Goal: Information Seeking & Learning: Learn about a topic

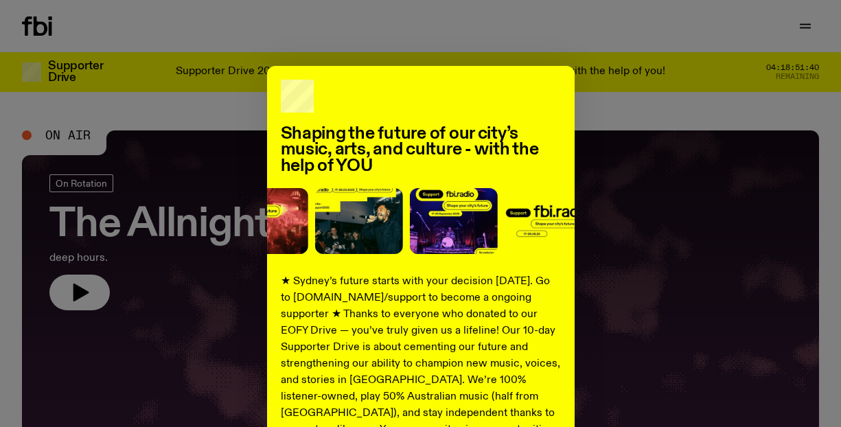
scroll to position [233, 0]
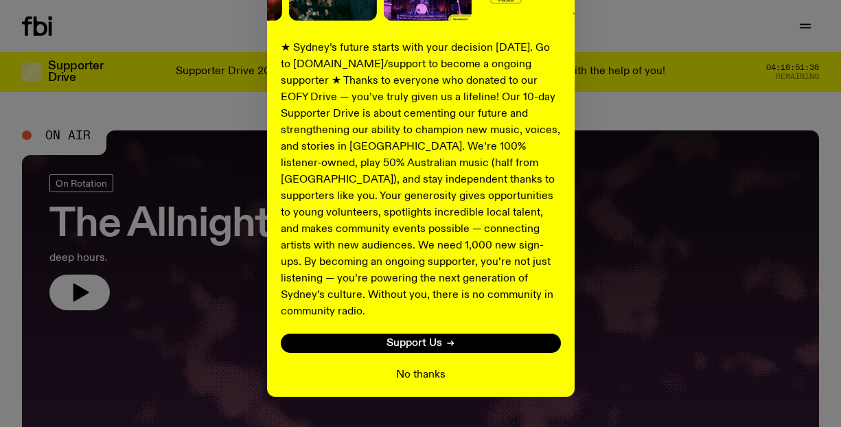
click at [425, 367] on button "No thanks" at bounding box center [420, 375] width 49 height 16
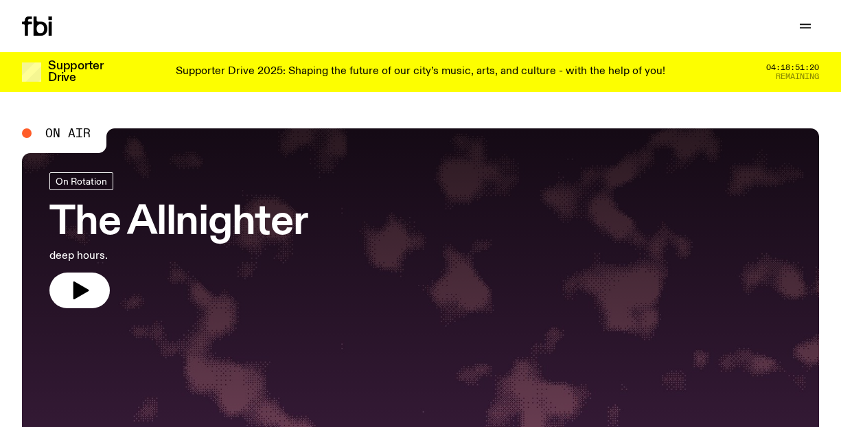
scroll to position [0, 0]
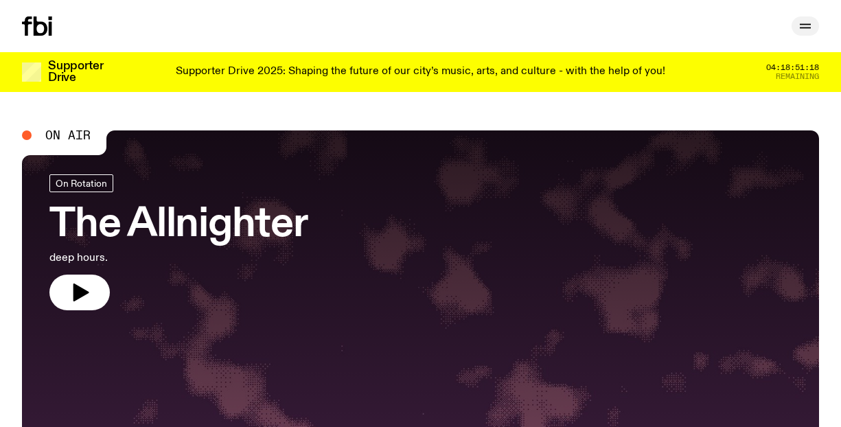
click at [803, 18] on button "button" at bounding box center [805, 25] width 27 height 19
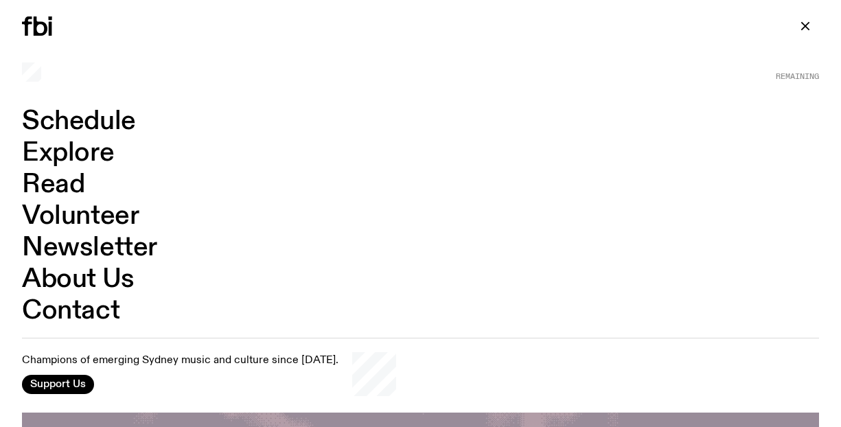
click at [104, 124] on link "Schedule" at bounding box center [79, 122] width 114 height 26
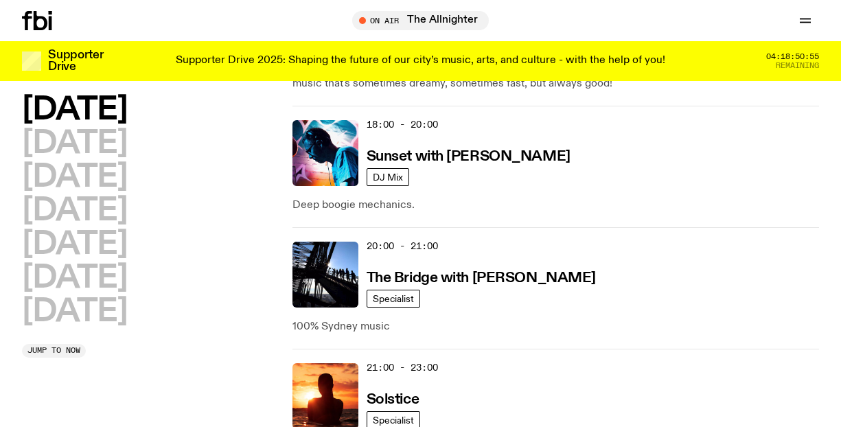
scroll to position [760, 0]
click at [523, 279] on h3 "The Bridge with [PERSON_NAME]" at bounding box center [481, 278] width 229 height 14
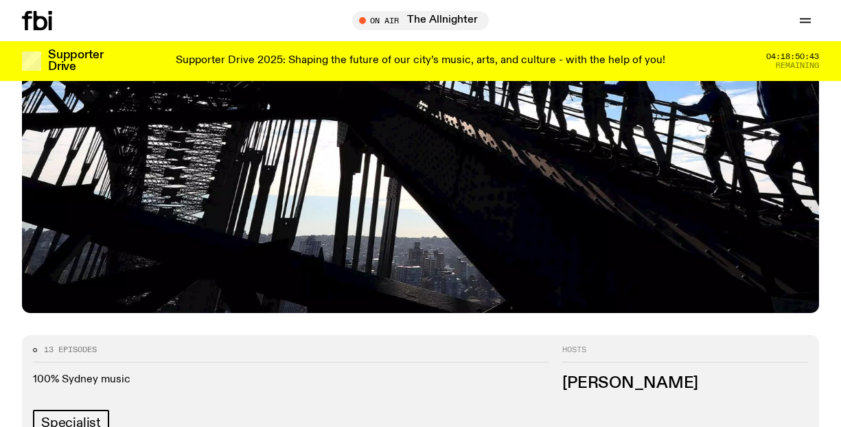
scroll to position [378, 0]
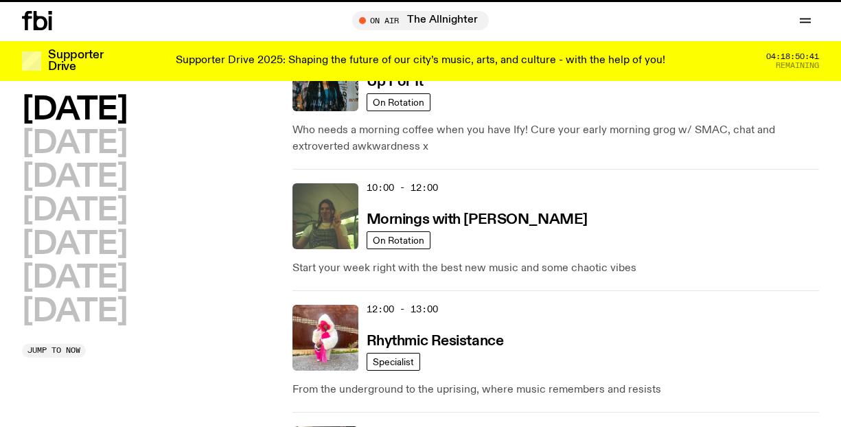
scroll to position [760, 0]
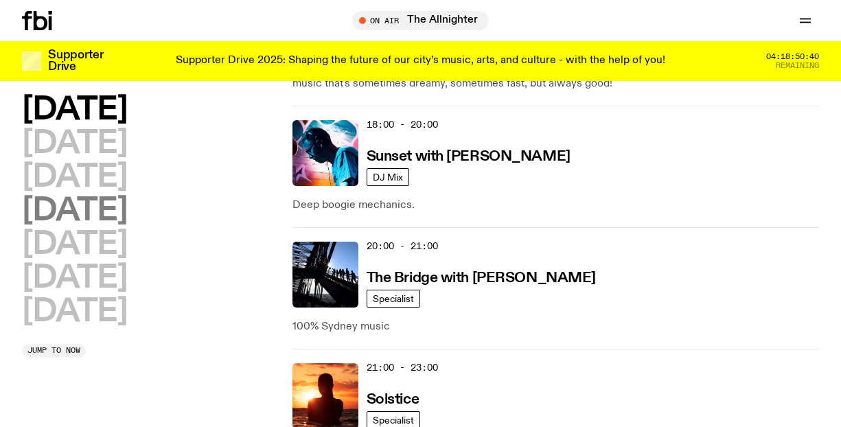
click at [110, 210] on h2 "[DATE]" at bounding box center [74, 211] width 105 height 31
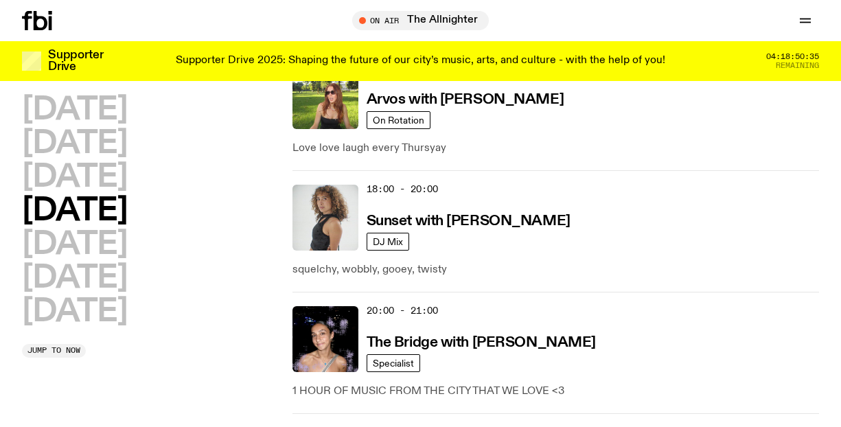
scroll to position [712, 0]
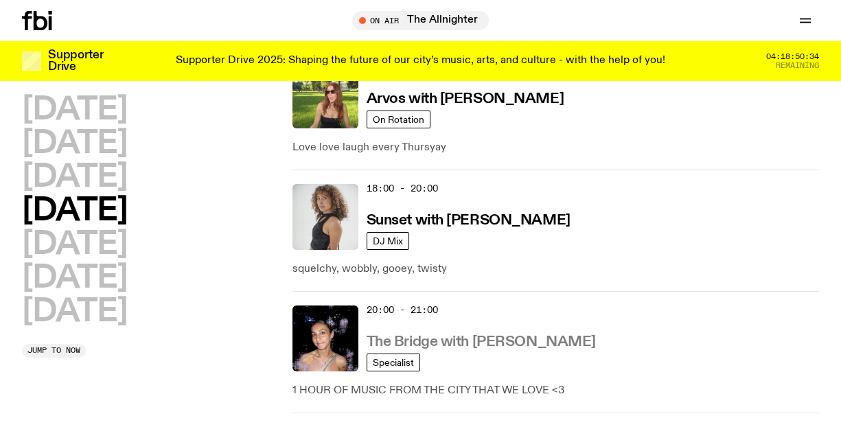
click at [492, 335] on h3 "The Bridge with [PERSON_NAME]" at bounding box center [481, 342] width 229 height 14
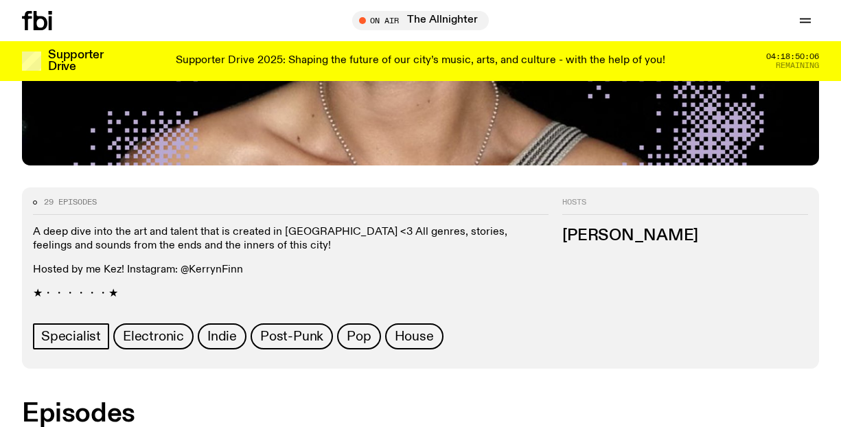
scroll to position [529, 0]
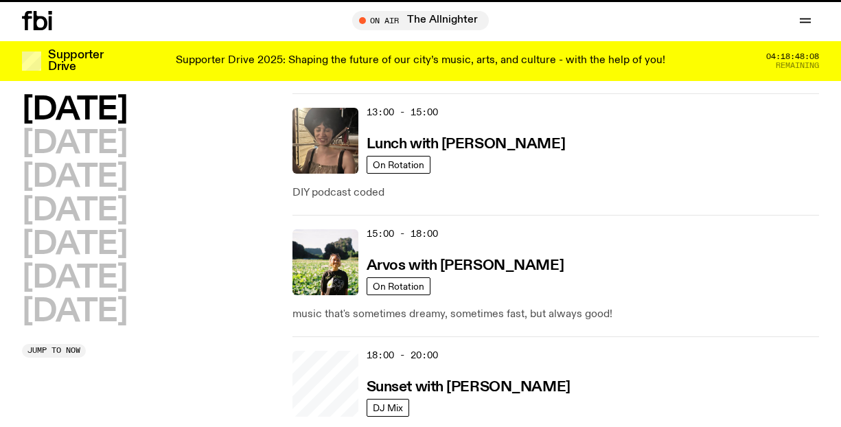
scroll to position [712, 0]
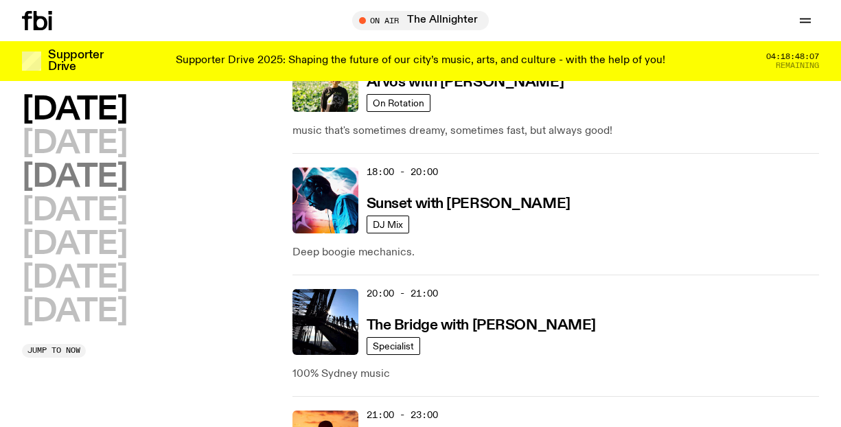
click at [127, 179] on h2 "[DATE]" at bounding box center [74, 177] width 105 height 31
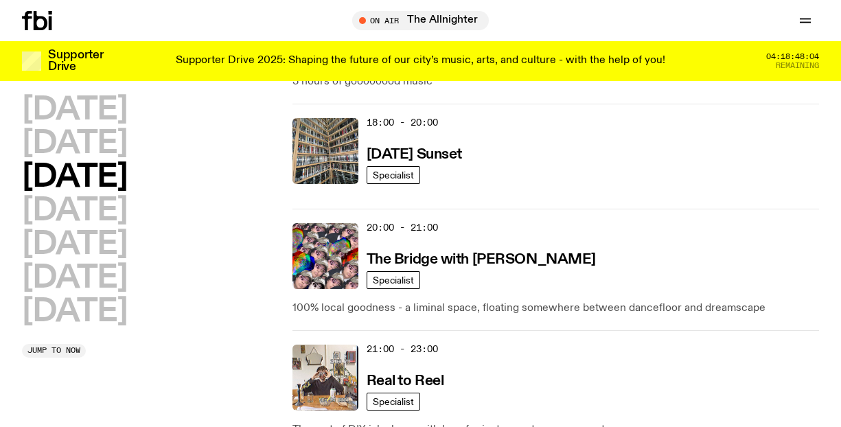
scroll to position [782, 0]
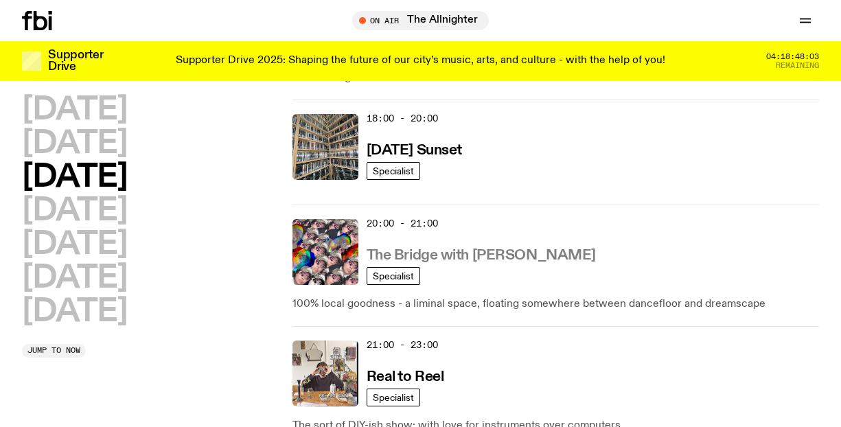
click at [490, 253] on h3 "The Bridge with [PERSON_NAME]" at bounding box center [481, 256] width 229 height 14
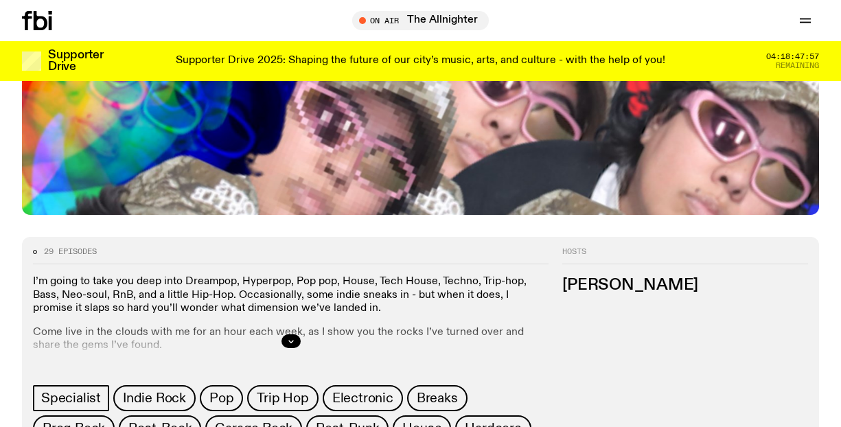
scroll to position [478, 0]
click at [287, 337] on icon "button" at bounding box center [291, 341] width 8 height 8
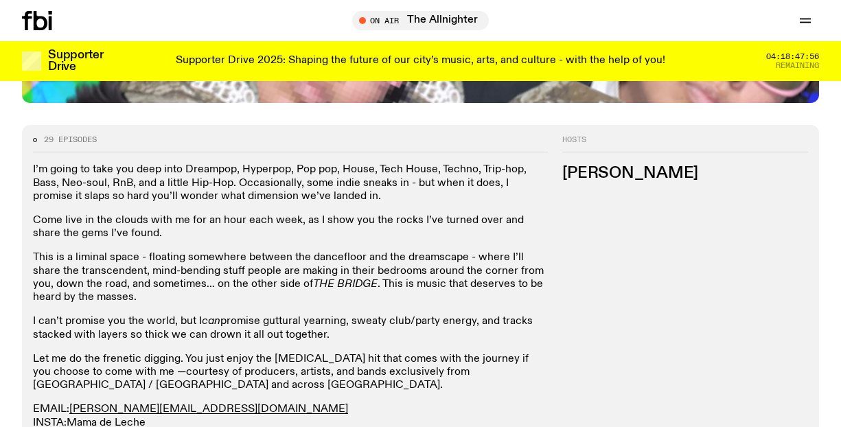
scroll to position [625, 0]
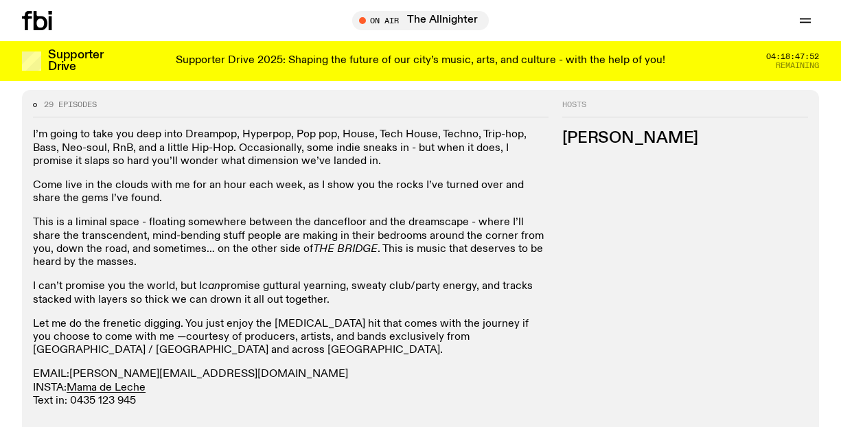
drag, startPoint x: 186, startPoint y: 315, endPoint x: 74, endPoint y: 314, distance: 111.9
click at [74, 368] on p "EMAIL: [PERSON_NAME][EMAIL_ADDRESS][DOMAIN_NAME] INSTA: Mama de Leche Text in: …" at bounding box center [291, 388] width 516 height 40
copy p "[PERSON_NAME][EMAIL_ADDRESS][DOMAIN_NAME]"
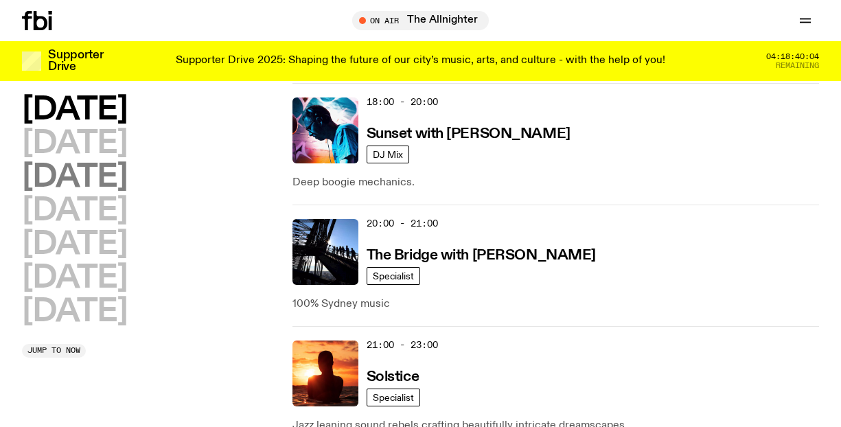
scroll to position [788, 0]
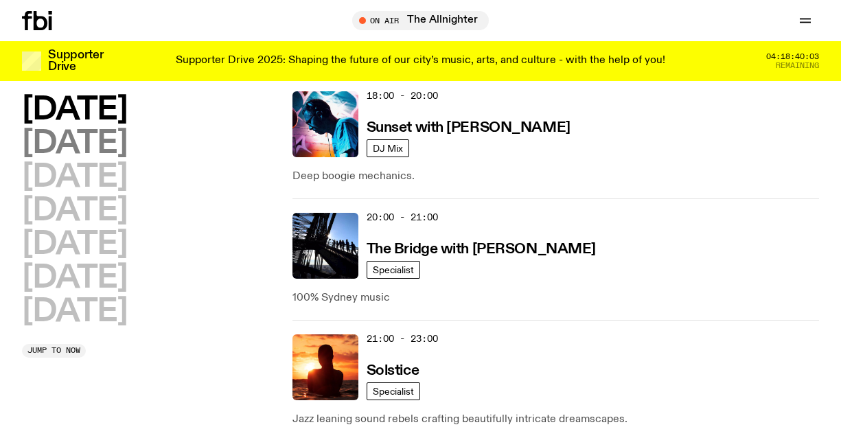
click at [100, 134] on h2 "[DATE]" at bounding box center [74, 143] width 105 height 31
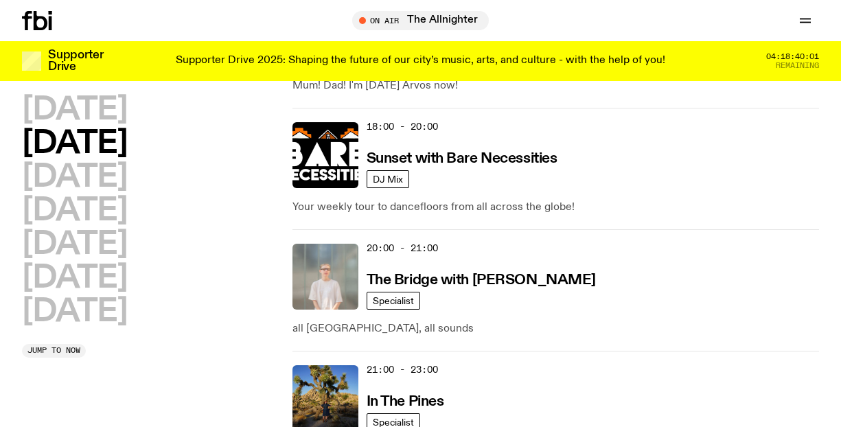
scroll to position [758, 0]
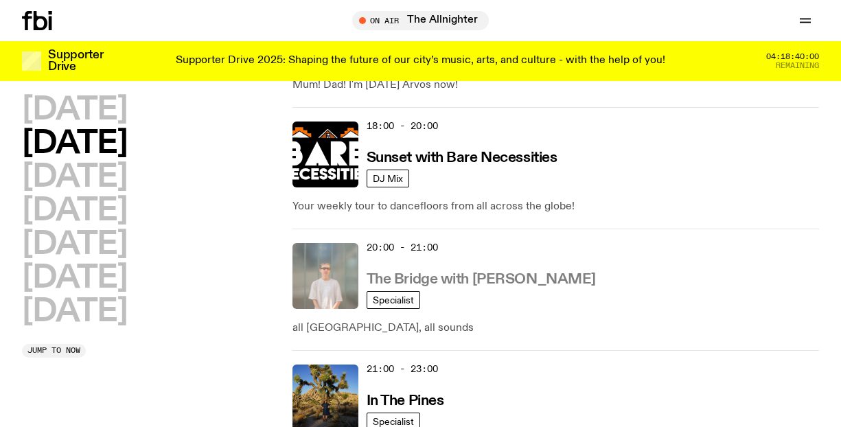
click at [492, 279] on h3 "The Bridge with [PERSON_NAME]" at bounding box center [481, 280] width 229 height 14
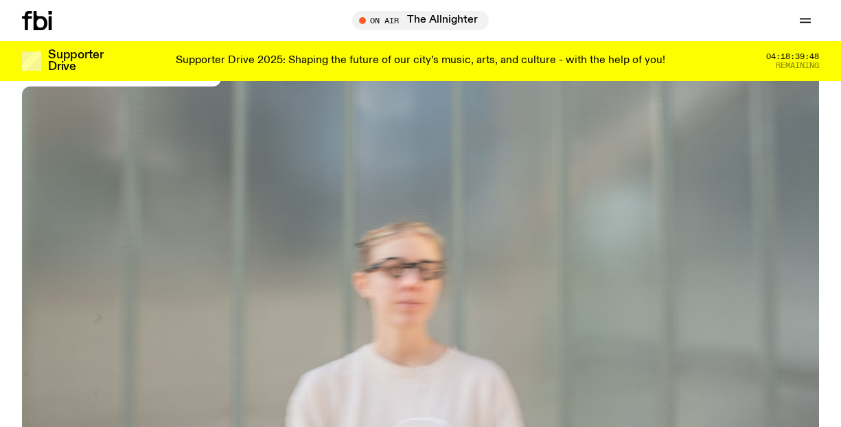
scroll to position [142, 0]
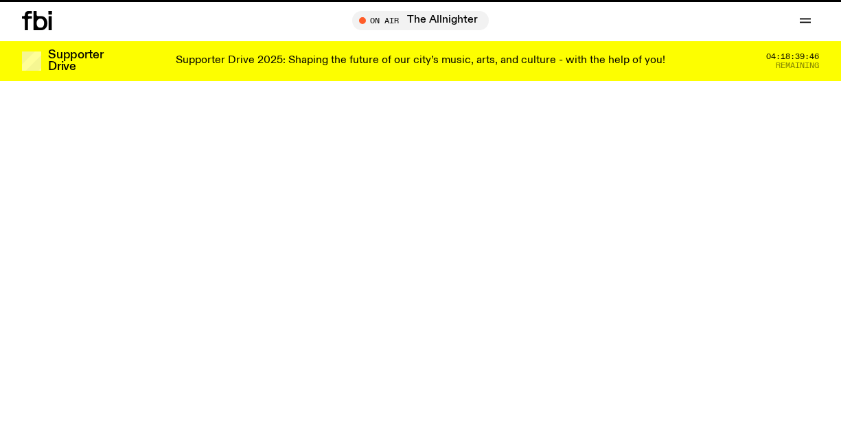
scroll to position [758, 0]
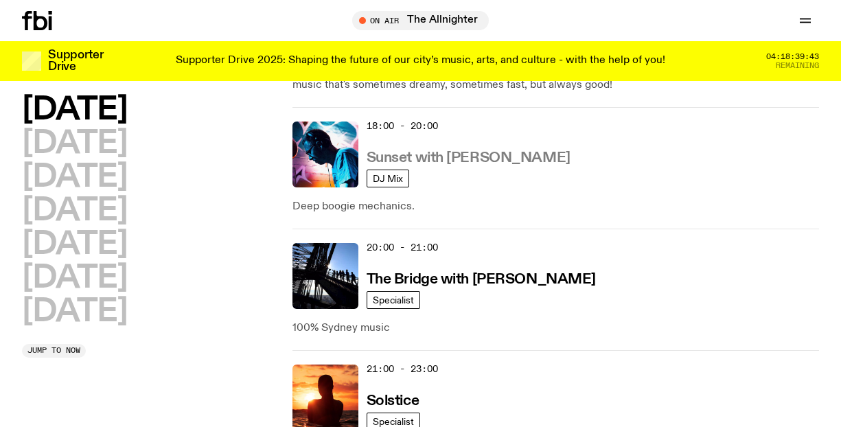
click at [461, 158] on h3 "Sunset with [PERSON_NAME]" at bounding box center [469, 158] width 204 height 14
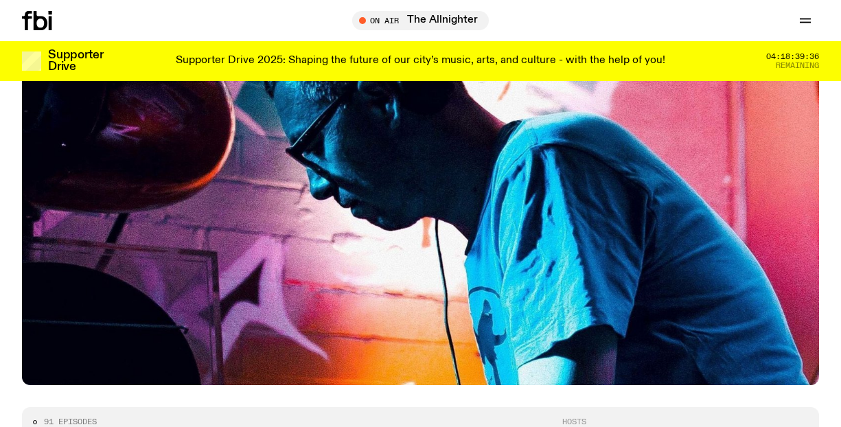
scroll to position [282, 0]
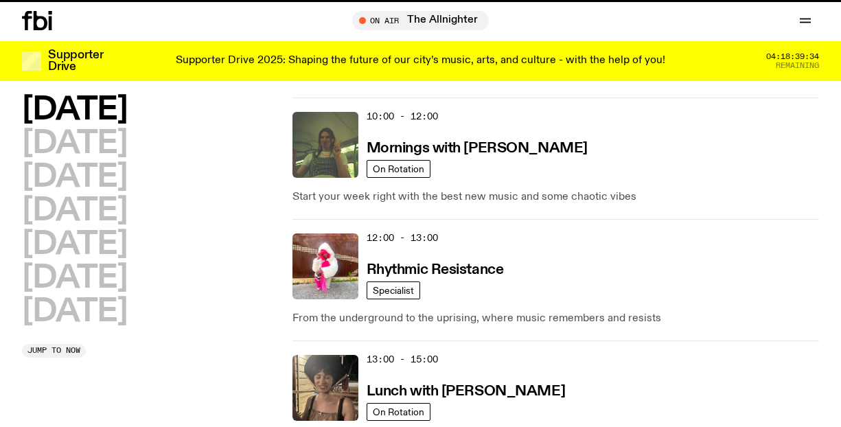
scroll to position [758, 0]
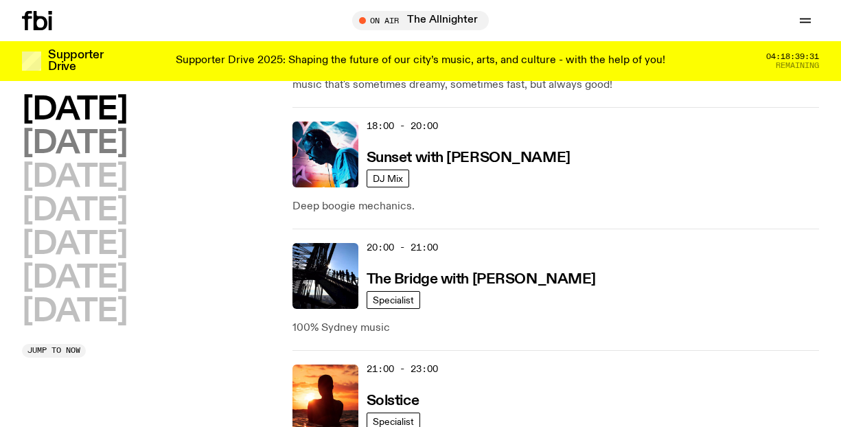
click at [110, 147] on h2 "[DATE]" at bounding box center [74, 143] width 105 height 31
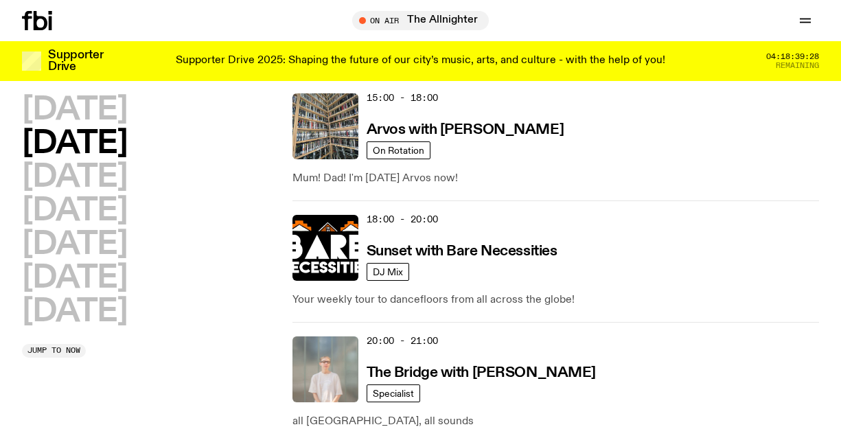
scroll to position [671, 0]
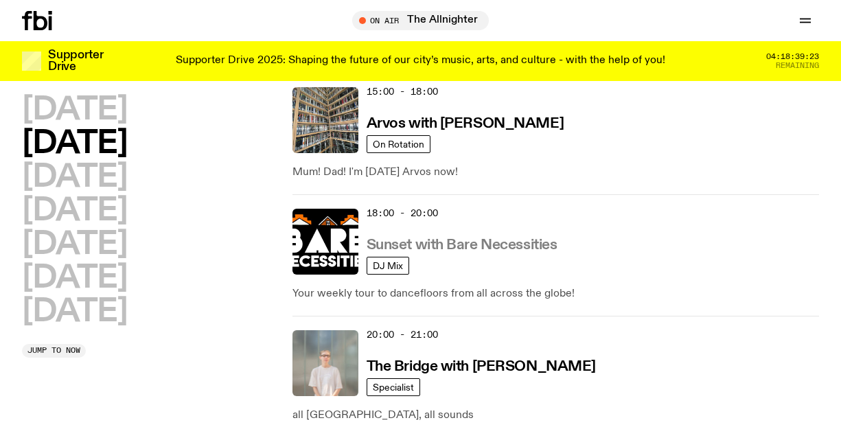
click at [497, 249] on h3 "Sunset with Bare Necessities" at bounding box center [462, 245] width 191 height 14
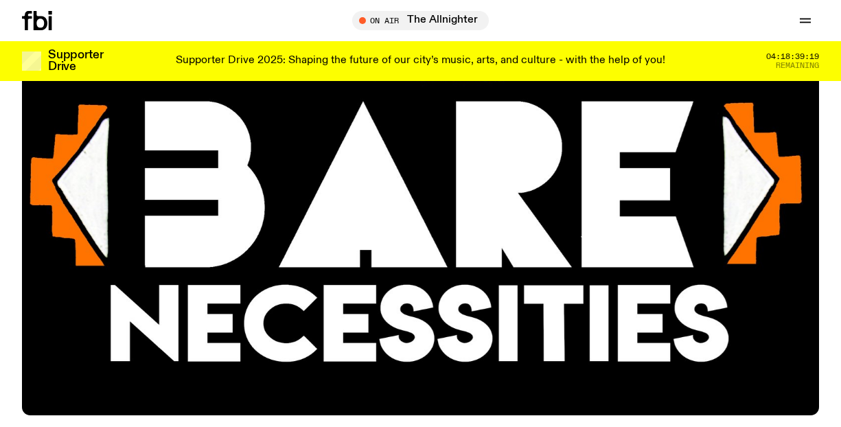
scroll to position [429, 0]
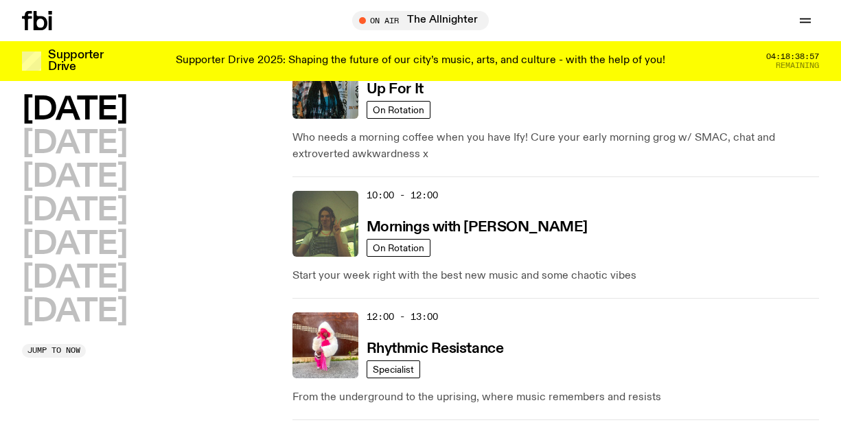
scroll to position [207, 0]
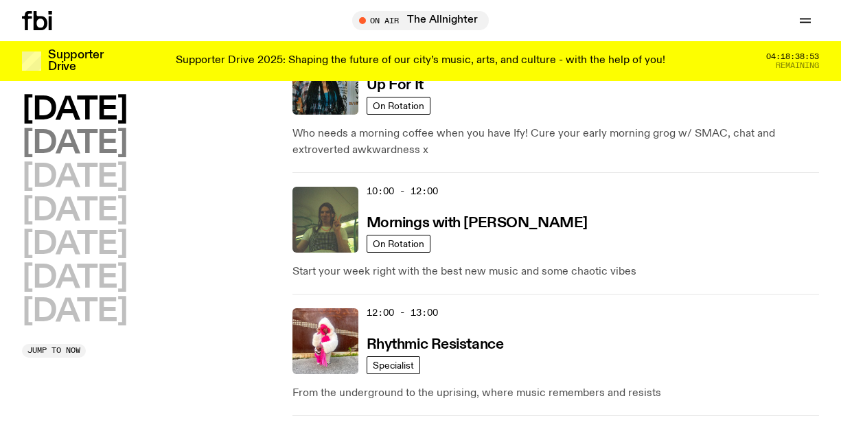
click at [115, 145] on h2 "[DATE]" at bounding box center [74, 143] width 105 height 31
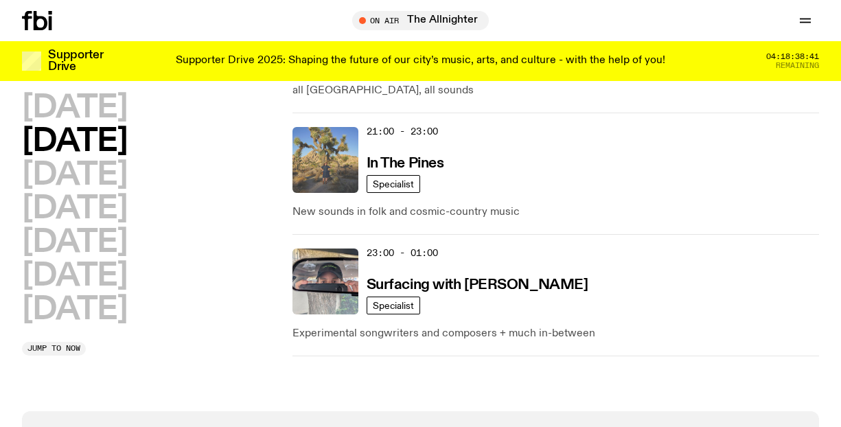
scroll to position [999, 0]
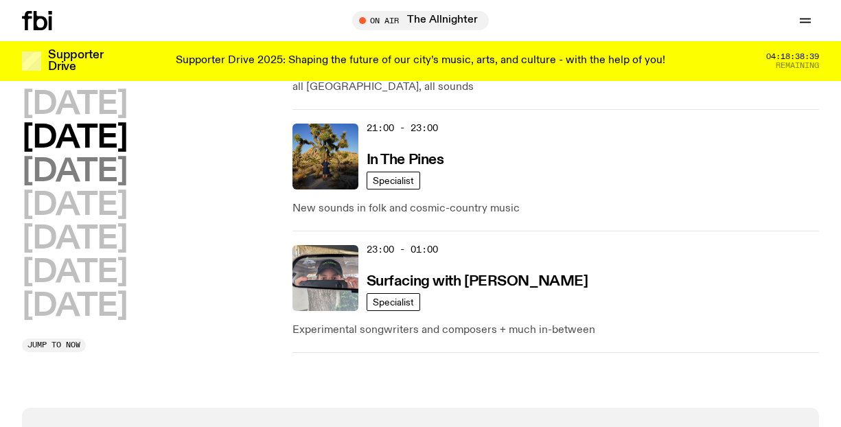
click at [97, 166] on h2 "[DATE]" at bounding box center [74, 172] width 105 height 31
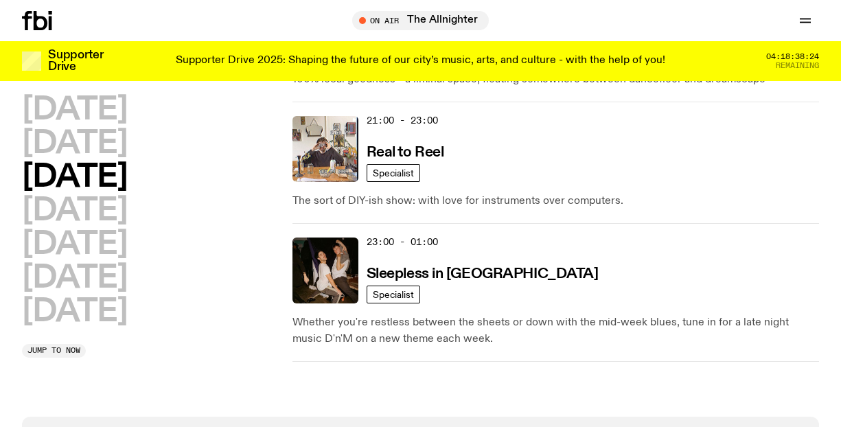
scroll to position [1007, 0]
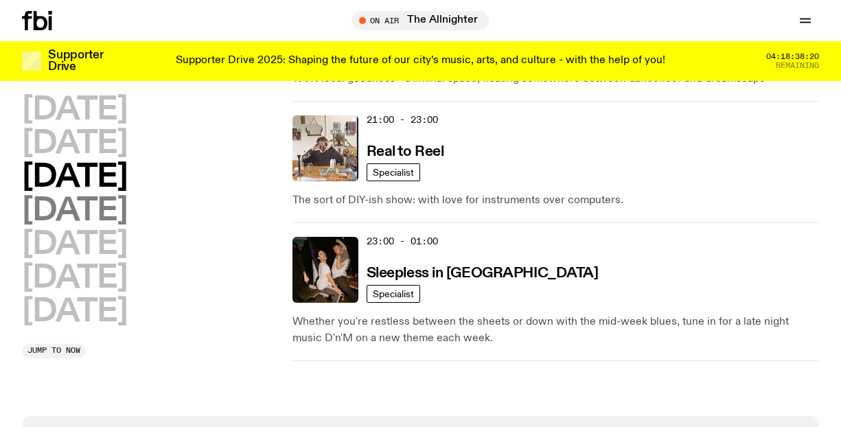
click at [127, 211] on h2 "[DATE]" at bounding box center [74, 211] width 105 height 31
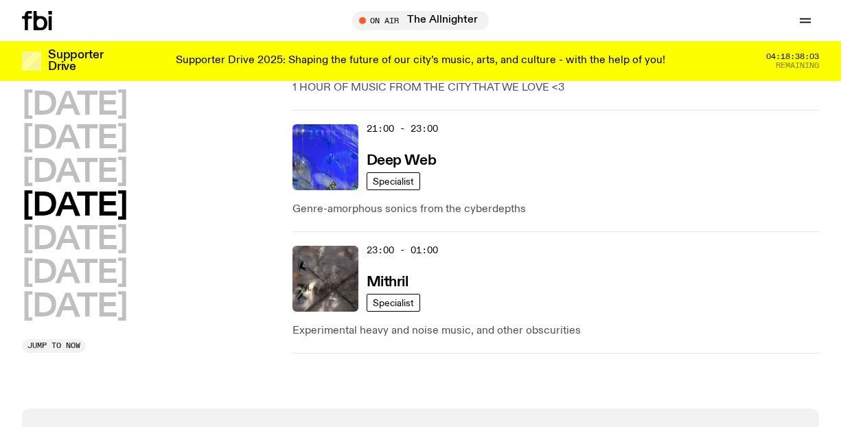
scroll to position [1018, 0]
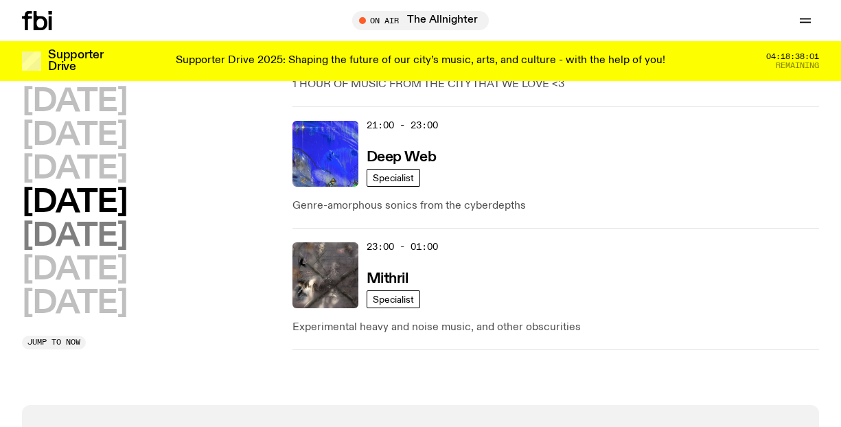
click at [92, 221] on h2 "[DATE]" at bounding box center [74, 236] width 105 height 31
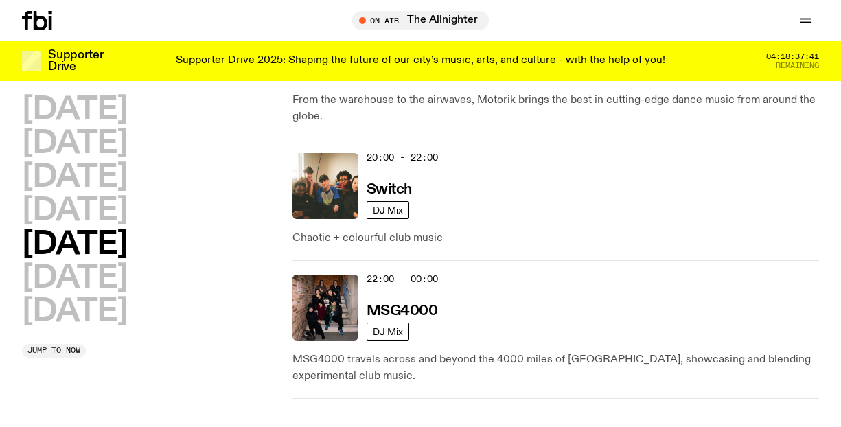
scroll to position [915, 0]
